Goal: Contribute content: Add original content to the website for others to see

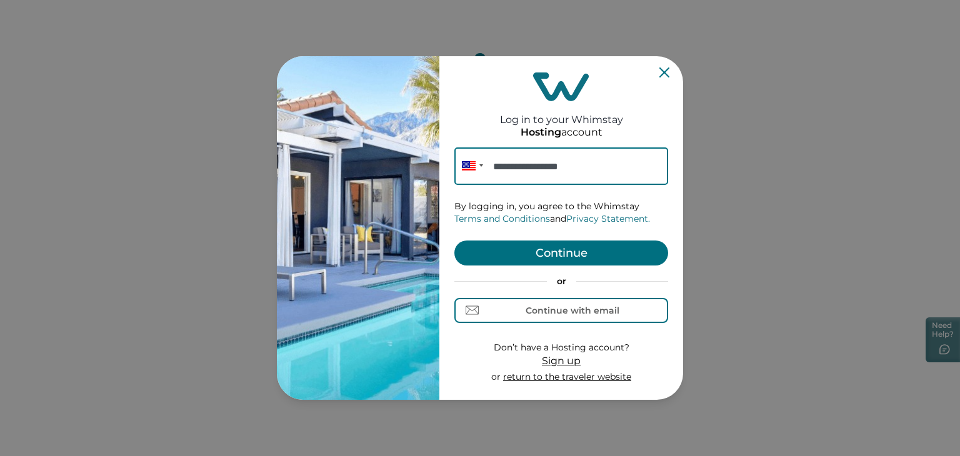
type input "**********"
click at [593, 256] on button "Continue" at bounding box center [561, 253] width 214 height 25
type input "**********"
click at [603, 254] on button "Continue" at bounding box center [561, 253] width 214 height 25
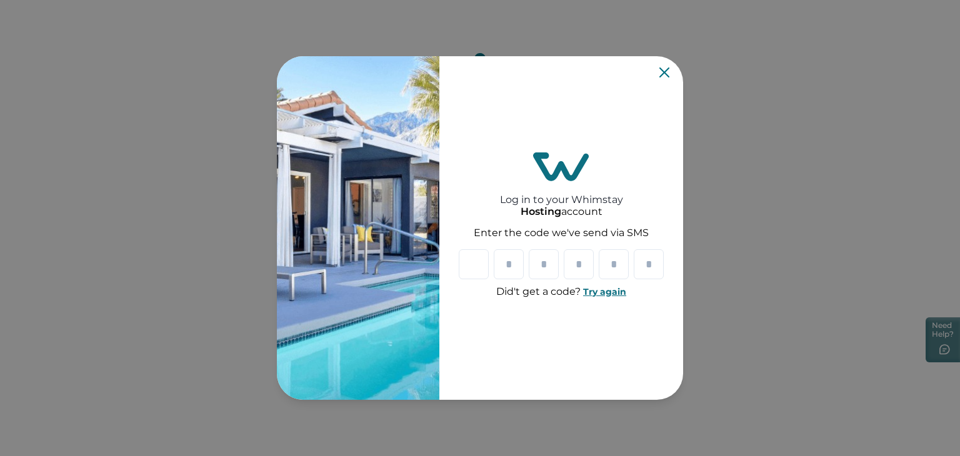
type input "*"
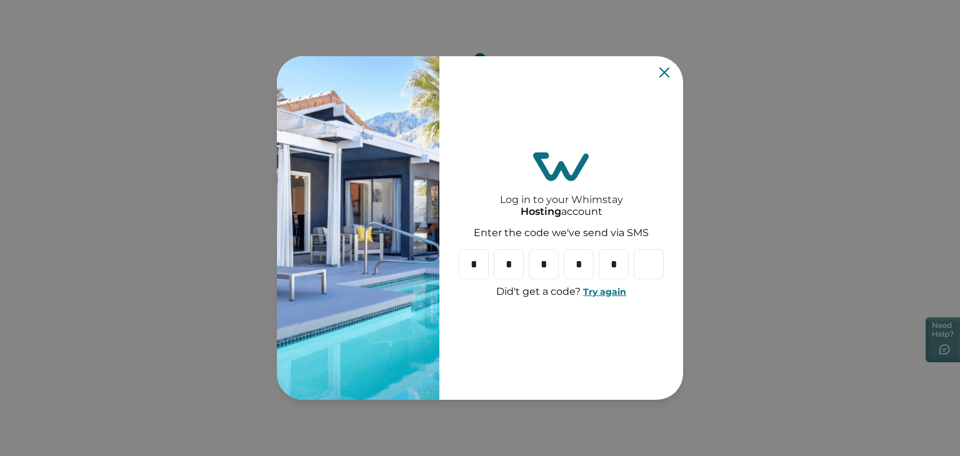
type input "*"
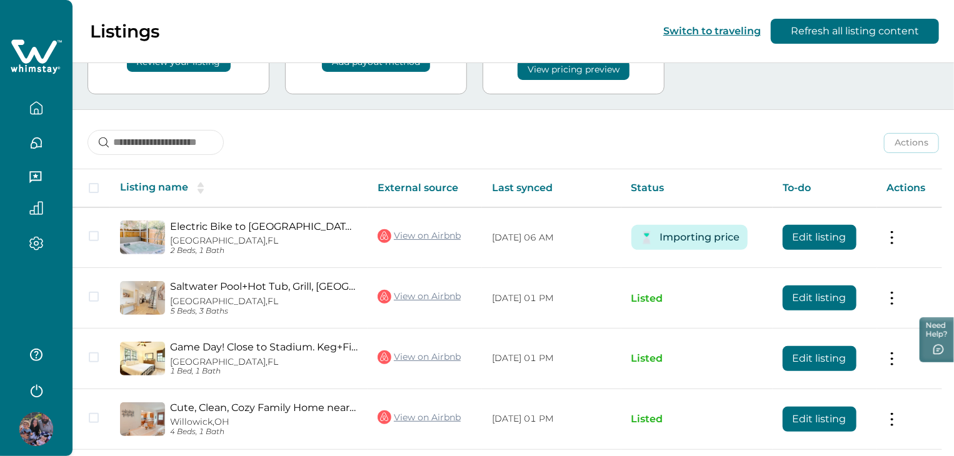
scroll to position [209, 0]
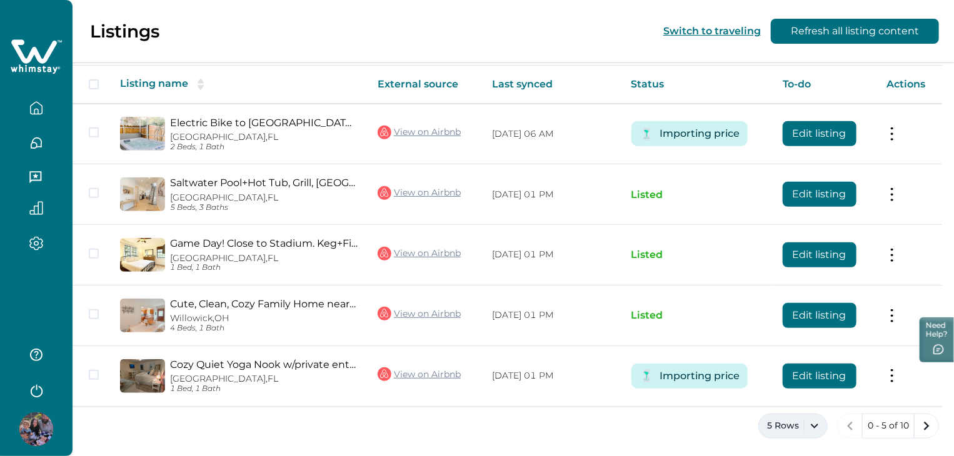
click at [800, 421] on button "5 Rows" at bounding box center [792, 426] width 69 height 25
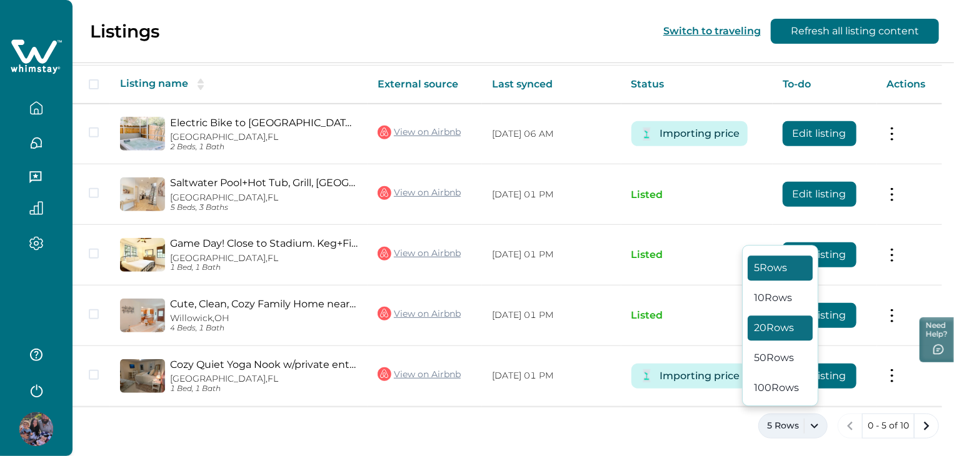
click at [784, 321] on button "20 Rows" at bounding box center [780, 328] width 65 height 25
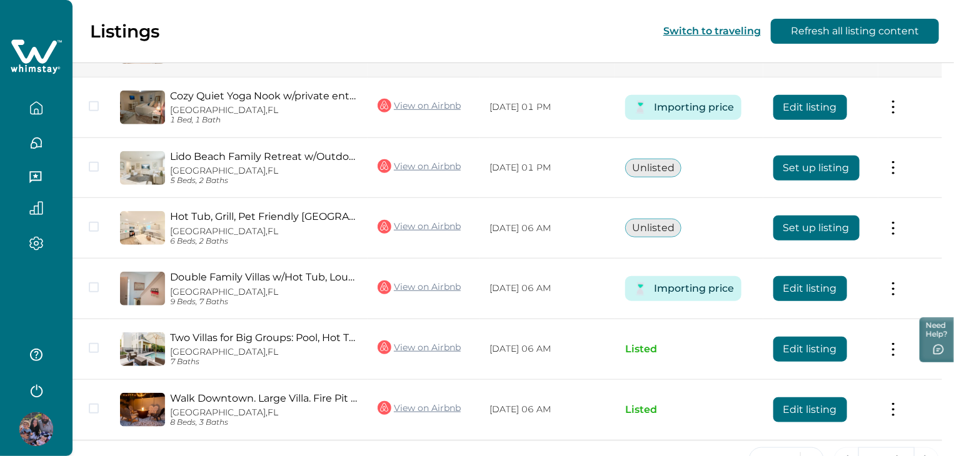
scroll to position [478, 0]
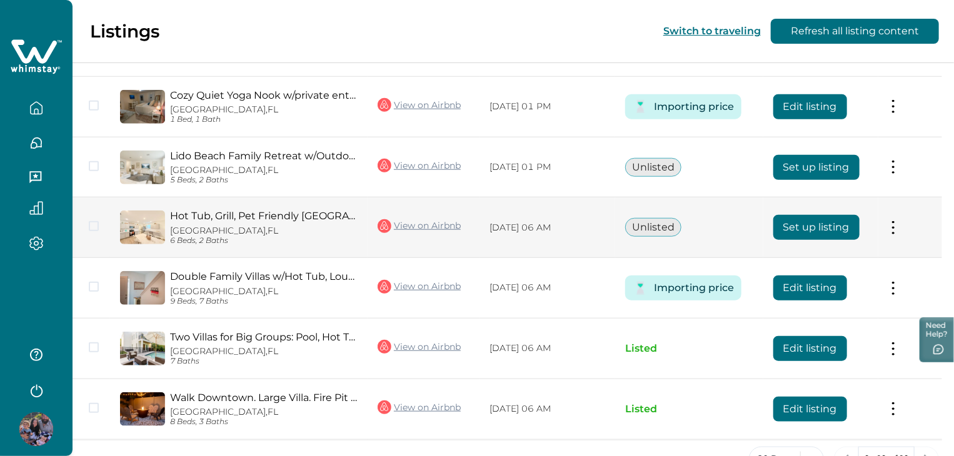
click at [825, 226] on button "Set up listing" at bounding box center [816, 227] width 86 height 25
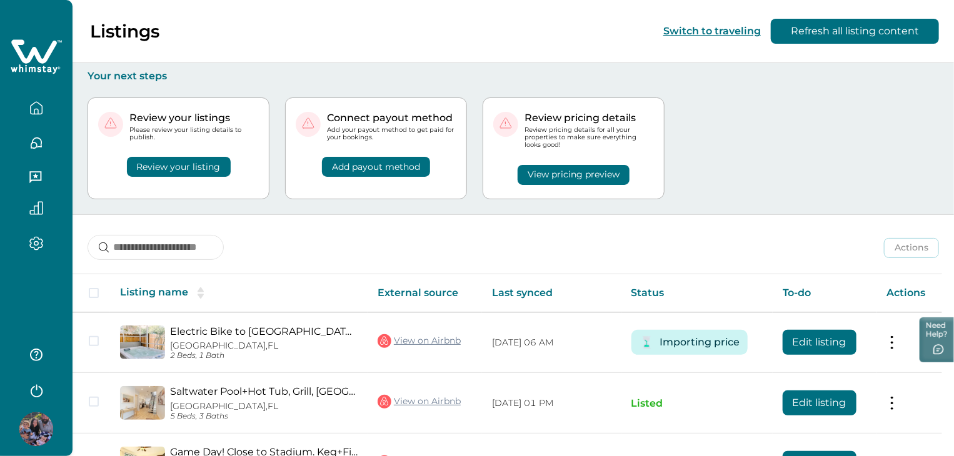
scroll to position [209, 0]
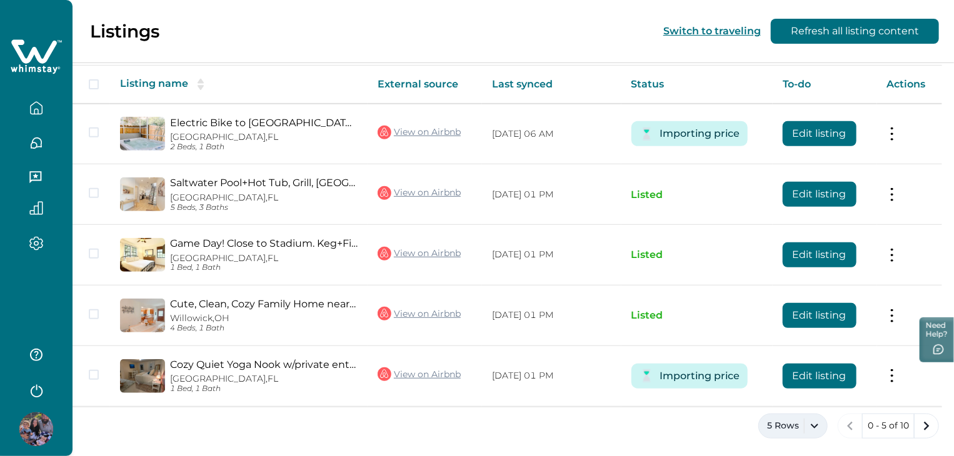
click at [807, 418] on button "5 Rows" at bounding box center [792, 426] width 69 height 25
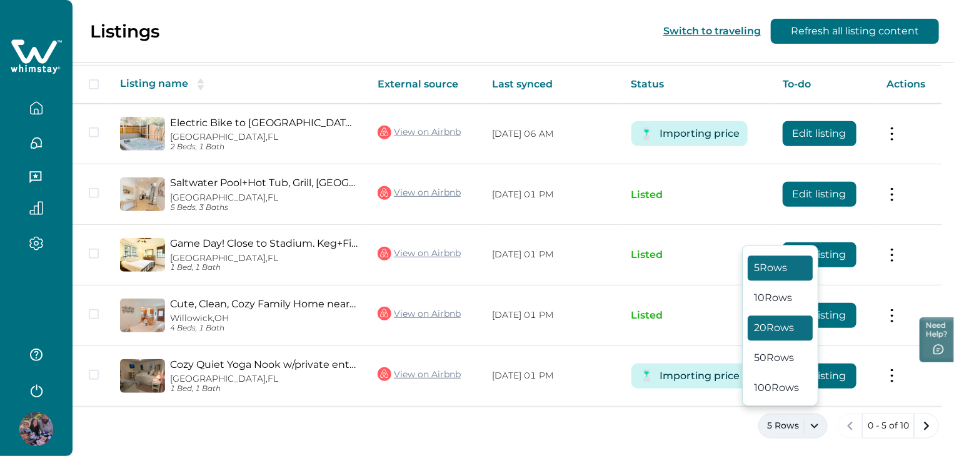
click at [796, 332] on button "20 Rows" at bounding box center [780, 328] width 65 height 25
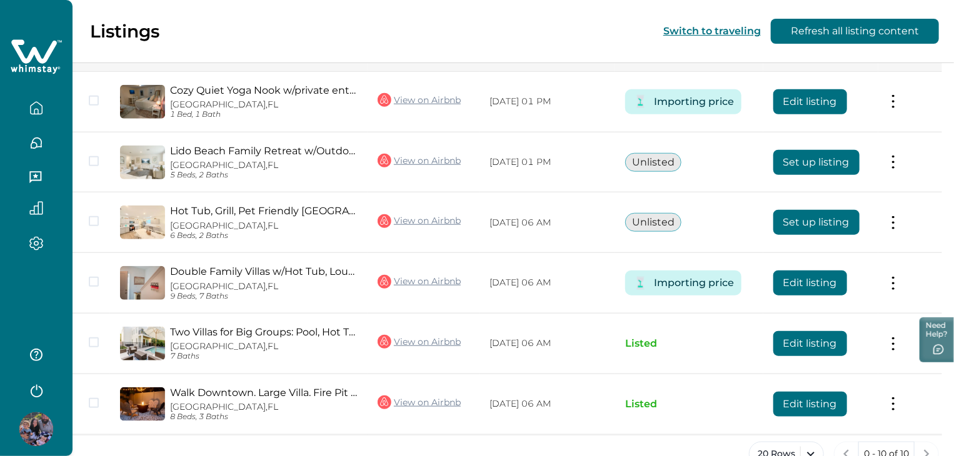
scroll to position [484, 0]
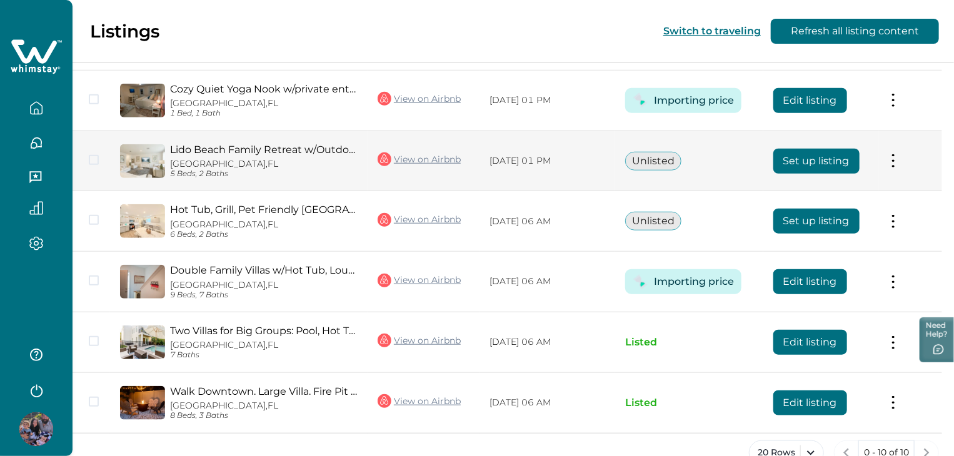
click at [800, 161] on button "Set up listing" at bounding box center [816, 161] width 86 height 25
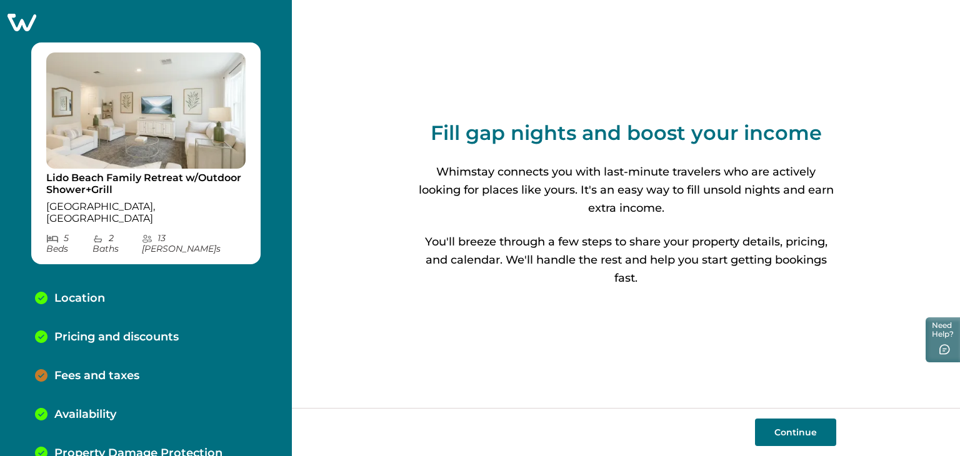
scroll to position [123, 0]
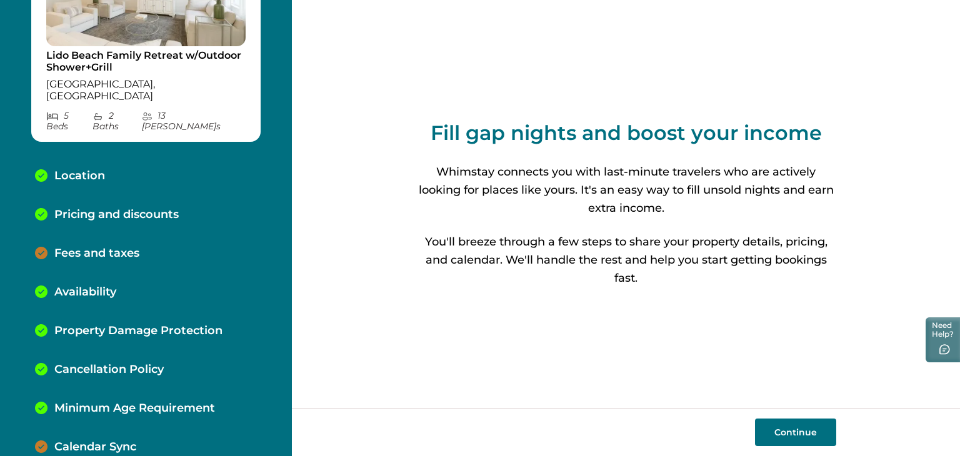
click at [795, 433] on button "Continue" at bounding box center [795, 433] width 81 height 28
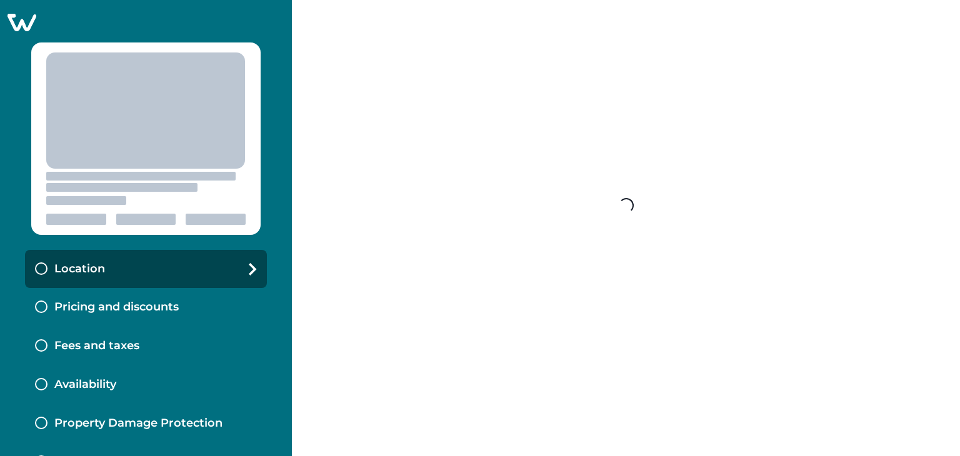
select select "**"
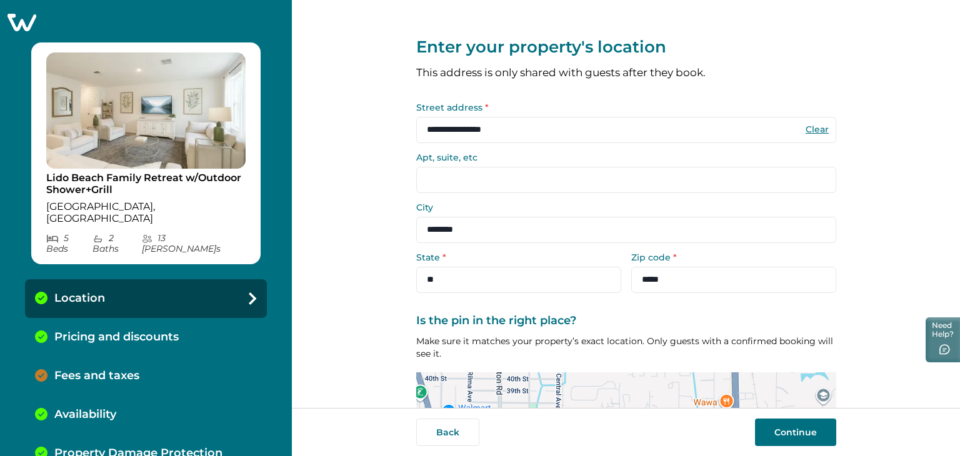
click at [99, 369] on p "Fees and taxes" at bounding box center [96, 376] width 85 height 14
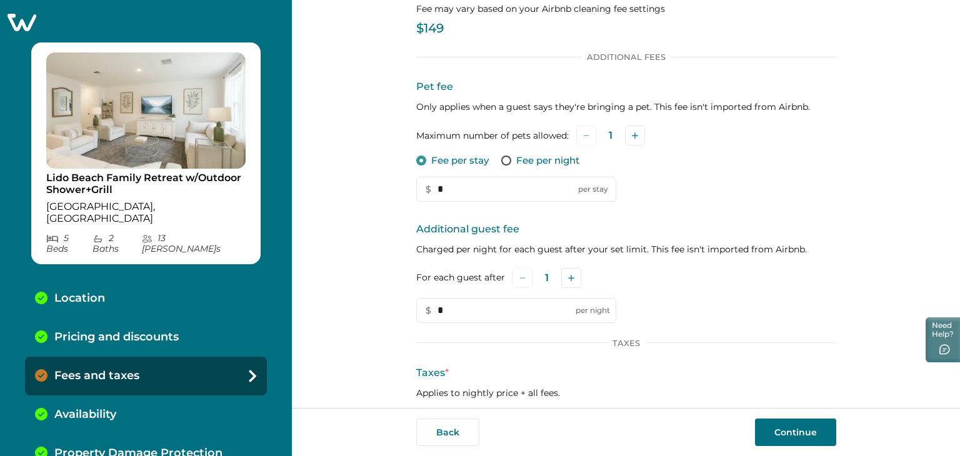
scroll to position [102, 0]
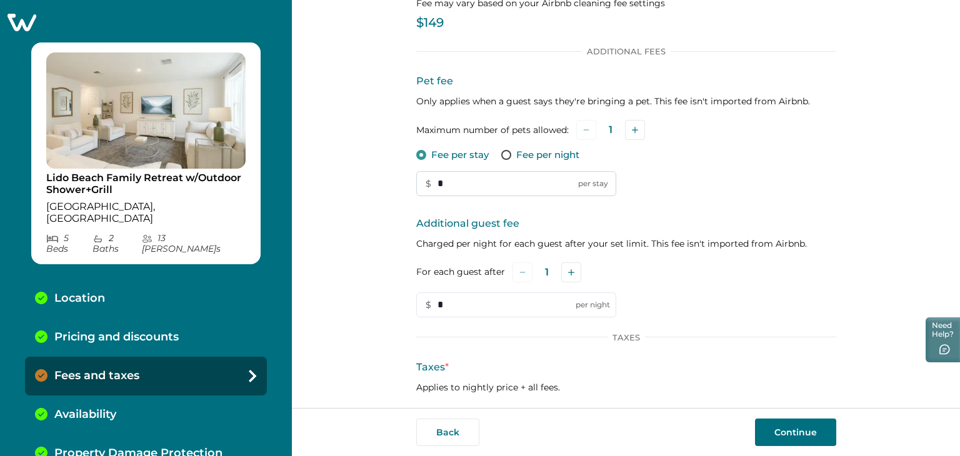
click at [478, 188] on input "*" at bounding box center [516, 183] width 200 height 25
click at [632, 131] on icon "Add" at bounding box center [635, 130] width 6 height 6
click at [630, 131] on button "Add" at bounding box center [637, 130] width 20 height 20
click at [630, 131] on button "Add" at bounding box center [638, 130] width 20 height 20
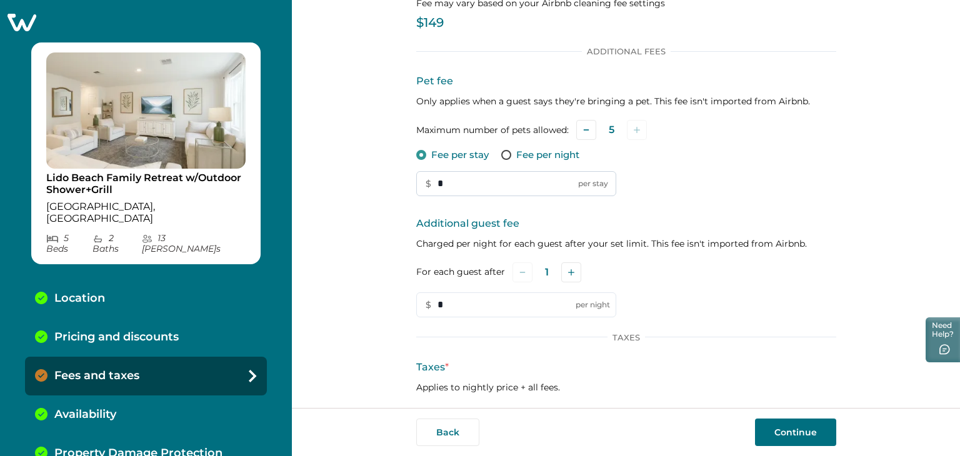
click at [519, 176] on input "*" at bounding box center [516, 183] width 200 height 25
type input "**"
click at [503, 308] on input "*" at bounding box center [516, 305] width 200 height 25
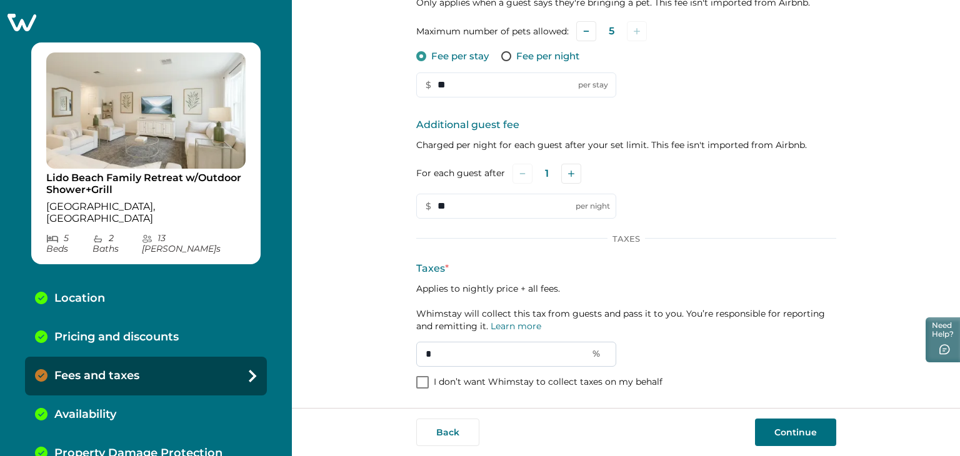
type input "**"
click at [434, 358] on input "*" at bounding box center [516, 354] width 200 height 25
type input "**"
click at [799, 429] on button "Continue" at bounding box center [795, 433] width 81 height 28
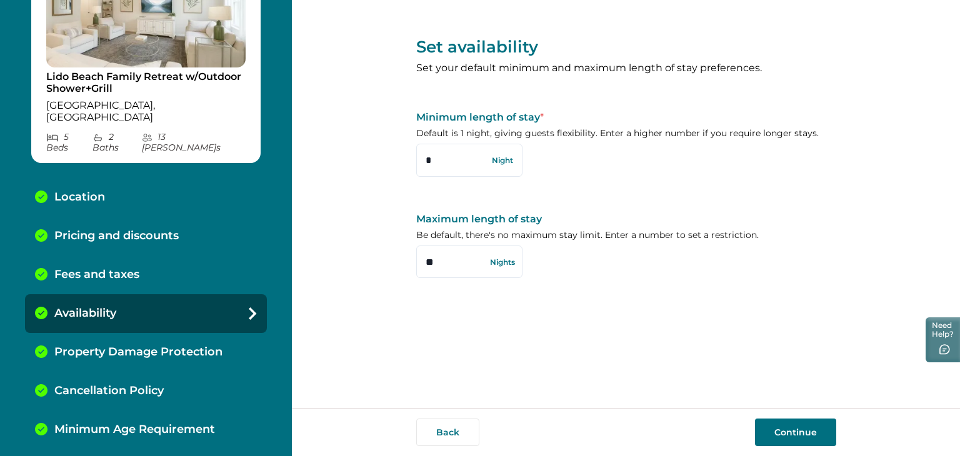
scroll to position [123, 0]
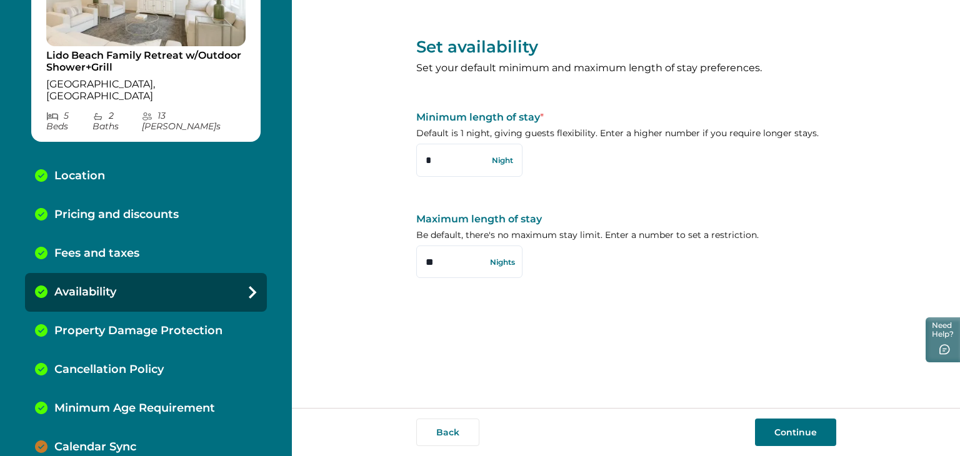
click at [812, 429] on button "Continue" at bounding box center [795, 433] width 81 height 28
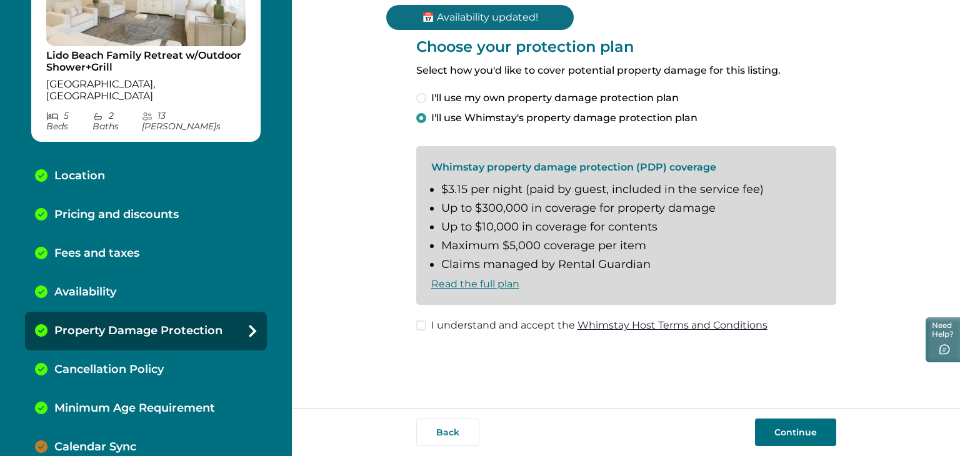
click at [811, 429] on button "Continue" at bounding box center [795, 433] width 81 height 28
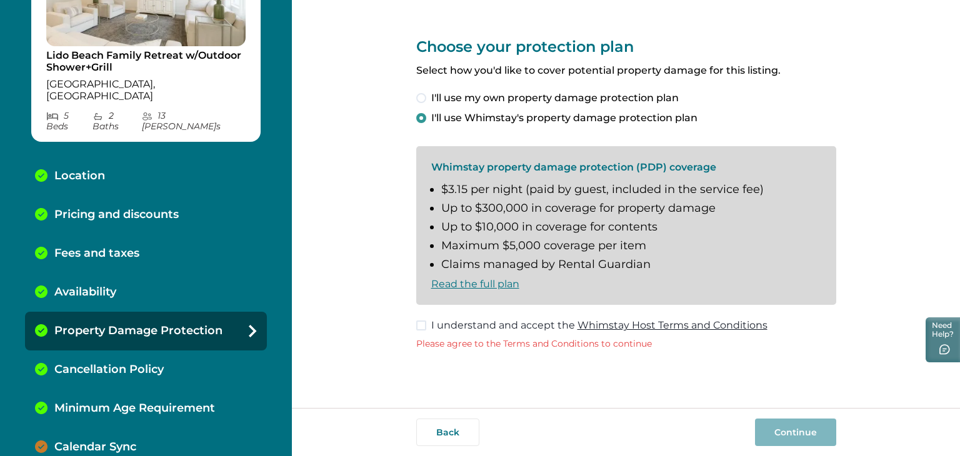
click at [431, 323] on span "I understand and accept the Whimstay Host Terms and Conditions" at bounding box center [599, 325] width 336 height 15
click at [786, 440] on button "Continue" at bounding box center [795, 433] width 81 height 28
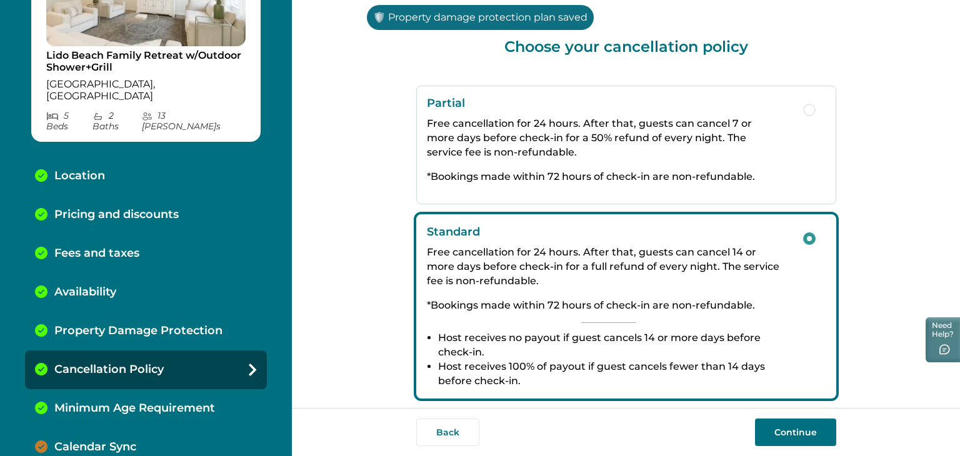
scroll to position [275, 0]
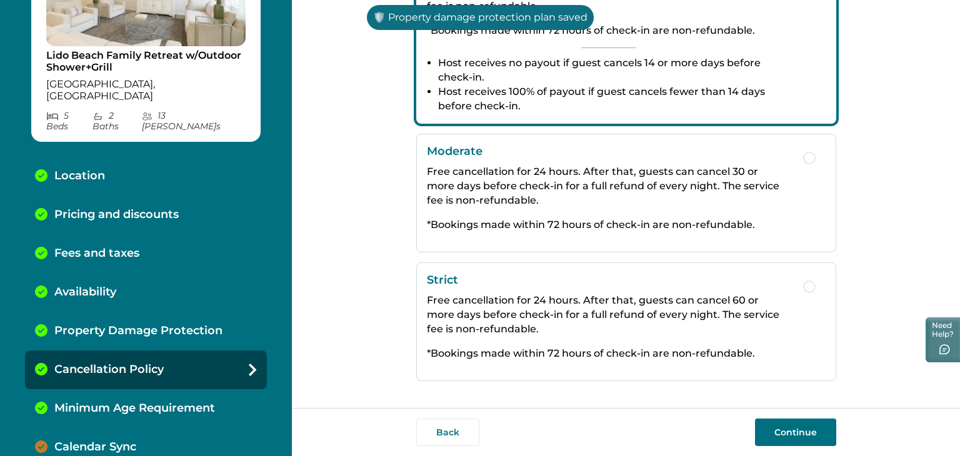
click at [790, 431] on button "Continue" at bounding box center [795, 433] width 81 height 28
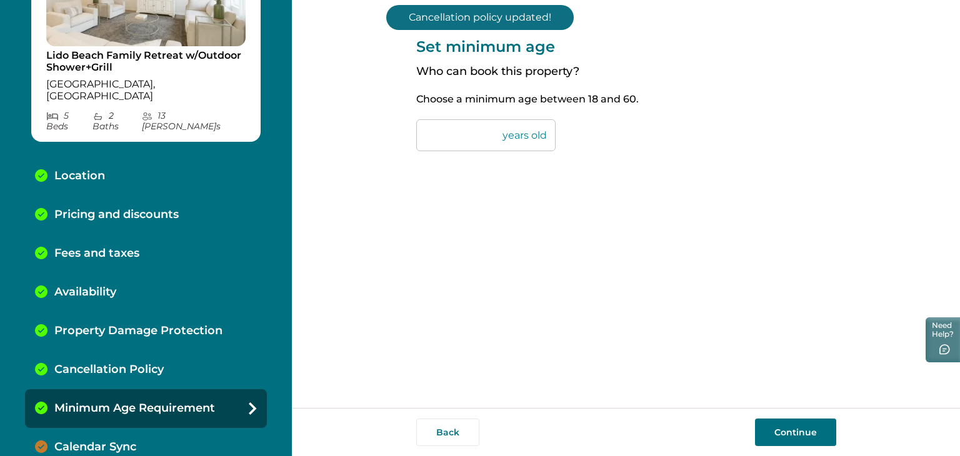
drag, startPoint x: 790, startPoint y: 431, endPoint x: 809, endPoint y: 425, distance: 20.4
click at [809, 425] on button "Continue" at bounding box center [795, 433] width 81 height 28
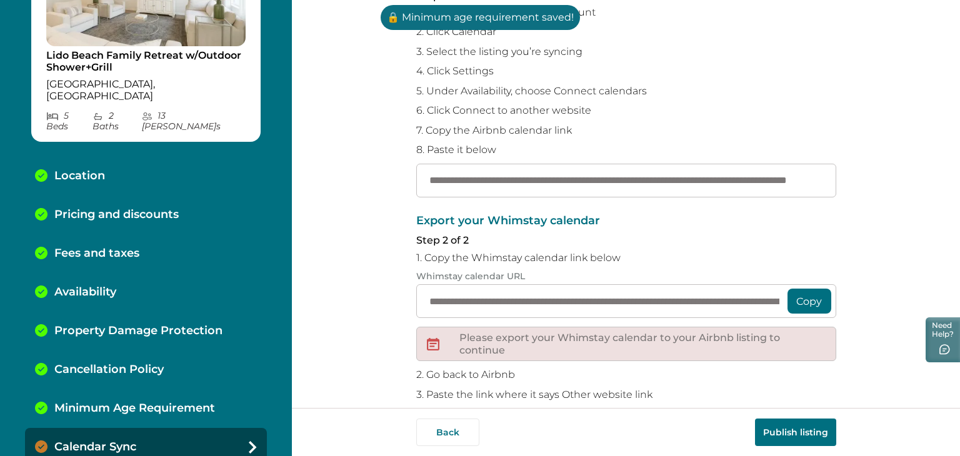
scroll to position [218, 0]
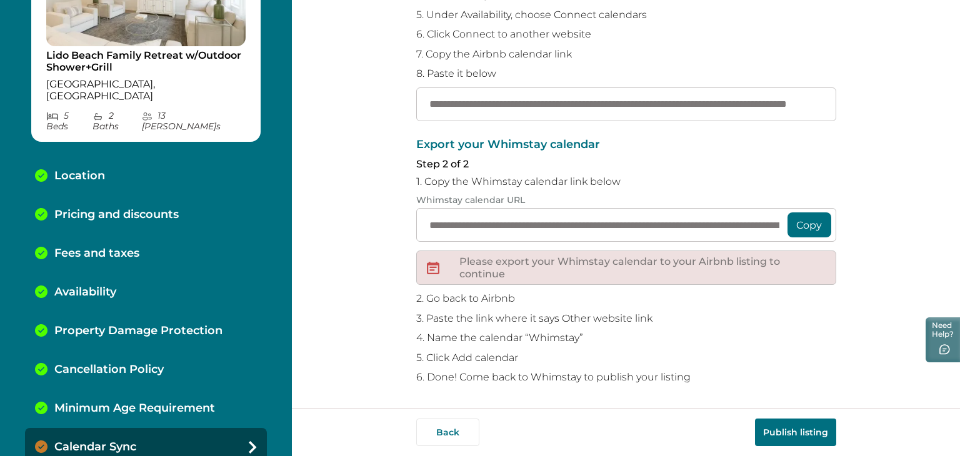
click at [793, 431] on button "Publish listing" at bounding box center [795, 433] width 81 height 28
click at [803, 218] on button "Copy" at bounding box center [810, 225] width 44 height 25
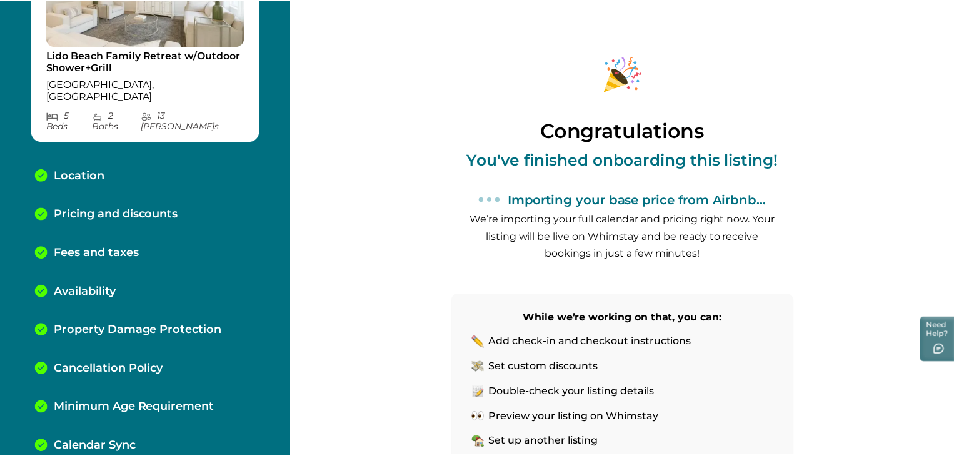
scroll to position [150, 0]
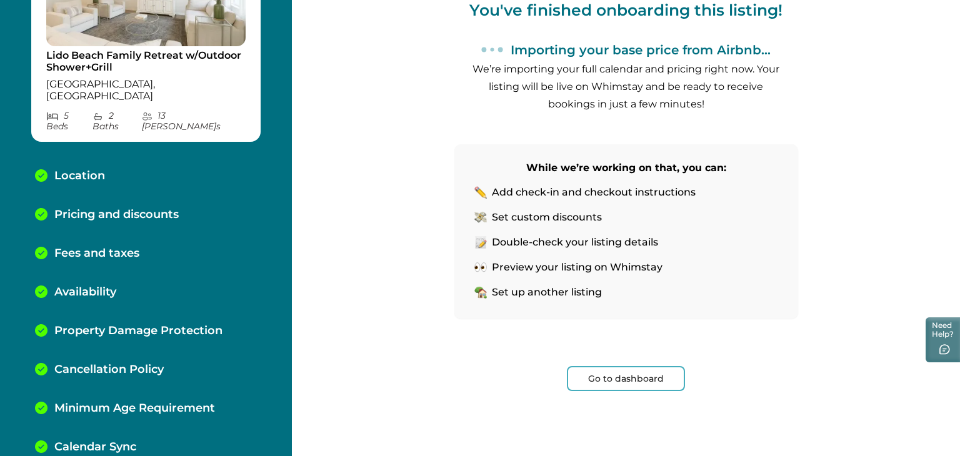
click at [615, 383] on button "Go to dashboard" at bounding box center [626, 378] width 118 height 25
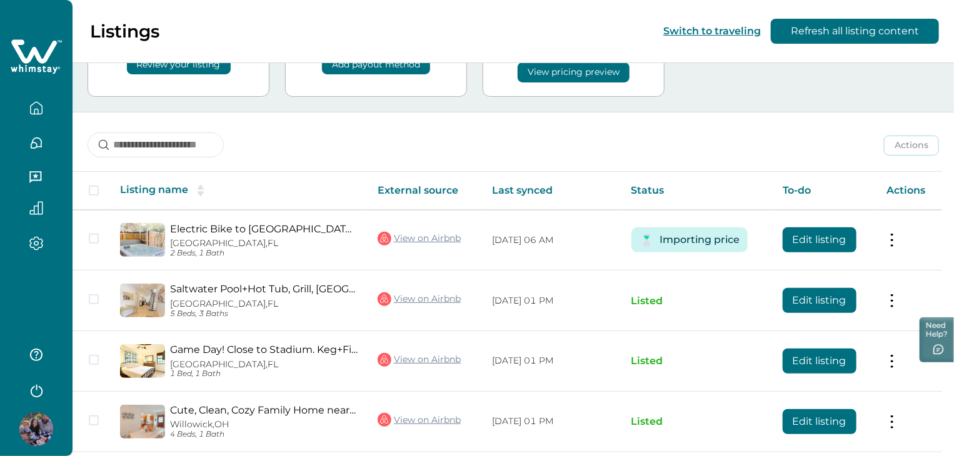
scroll to position [209, 0]
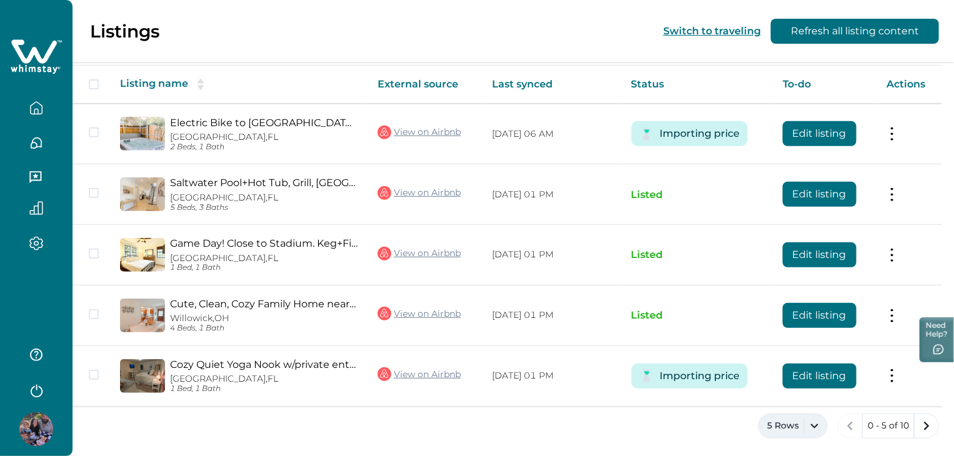
click at [807, 418] on button "5 Rows" at bounding box center [792, 426] width 69 height 25
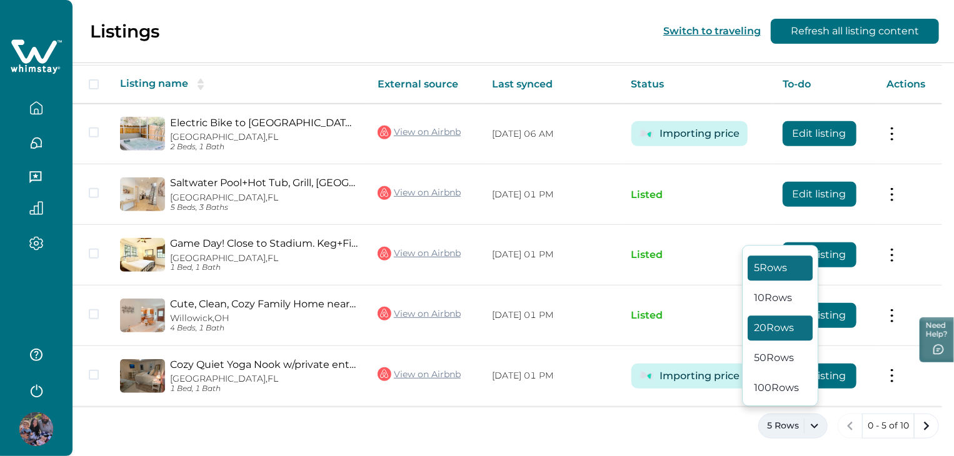
click at [793, 327] on button "20 Rows" at bounding box center [780, 328] width 65 height 25
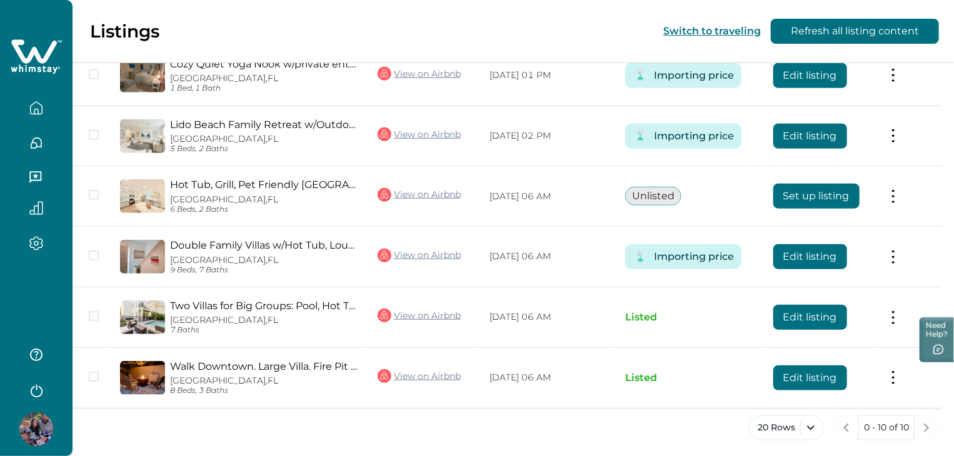
scroll to position [510, 0]
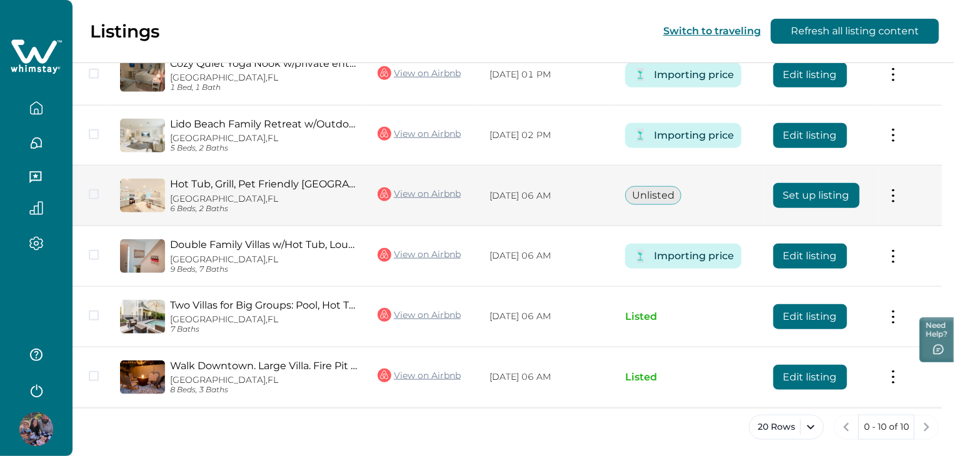
click at [806, 193] on button "Set up listing" at bounding box center [816, 195] width 86 height 25
